Goal: Information Seeking & Learning: Learn about a topic

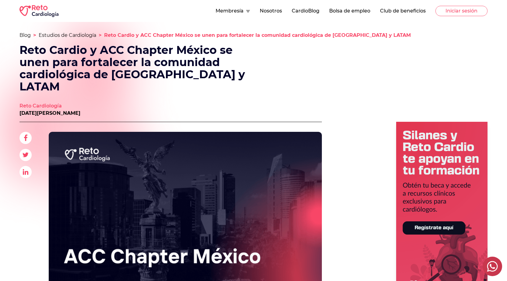
click at [237, 9] on button "Membresía" at bounding box center [233, 10] width 34 height 7
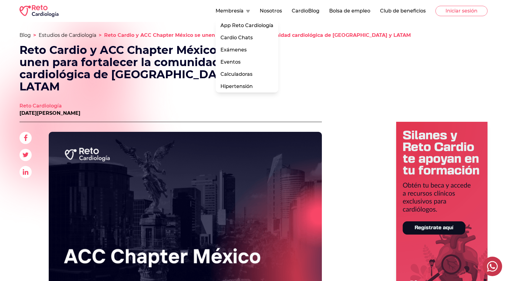
click at [408, 11] on button "Club de beneficios" at bounding box center [403, 10] width 46 height 7
